Goal: Check status: Check status

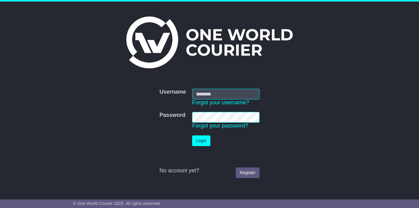
type input "**********"
click at [197, 141] on button "Login" at bounding box center [201, 140] width 18 height 11
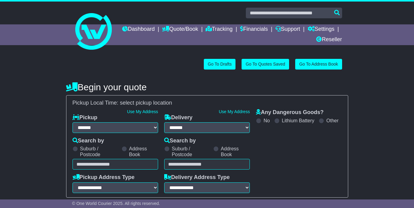
select select "**"
click at [155, 29] on link "Dashboard" at bounding box center [138, 29] width 33 height 10
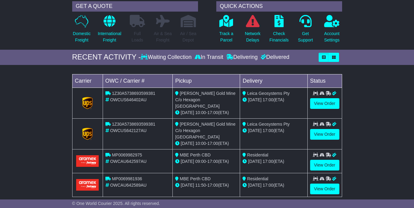
scroll to position [61, 0]
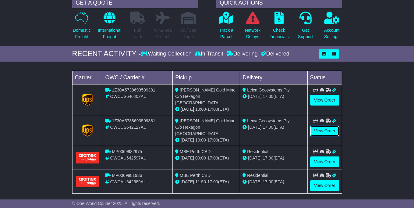
click at [332, 126] on link "View Order" at bounding box center [324, 131] width 29 height 11
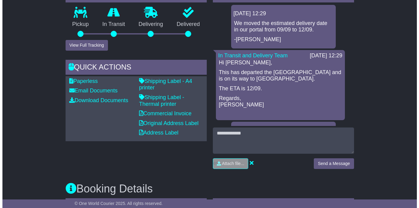
scroll to position [183, 0]
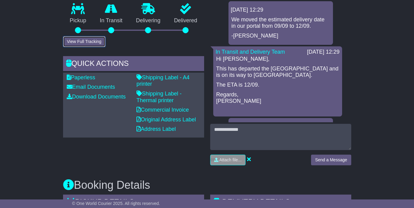
click at [95, 40] on button "View Full Tracking" at bounding box center [84, 41] width 42 height 11
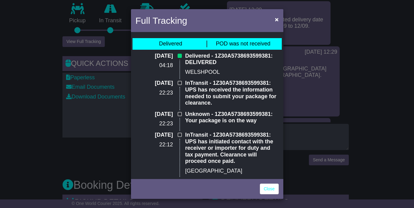
scroll to position [91, 0]
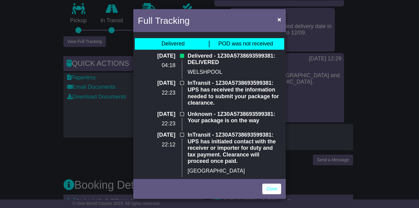
click at [191, 42] on div "Delivered" at bounding box center [173, 44] width 72 height 7
click at [295, 50] on div "Full Tracking × Delivered POD was not received 15 Sep 2025 04:18 Delivered - 1Z…" at bounding box center [209, 104] width 419 height 208
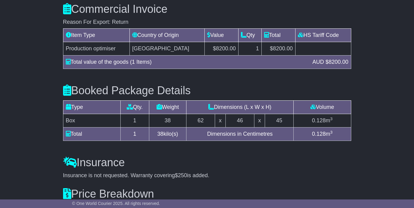
scroll to position [684, 0]
